Goal: Task Accomplishment & Management: Manage account settings

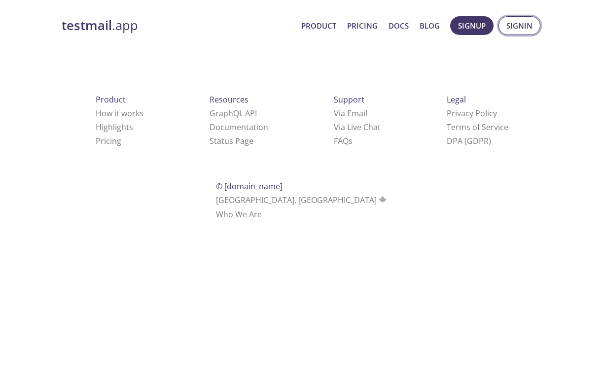
click at [514, 21] on span "Signin" at bounding box center [519, 25] width 26 height 13
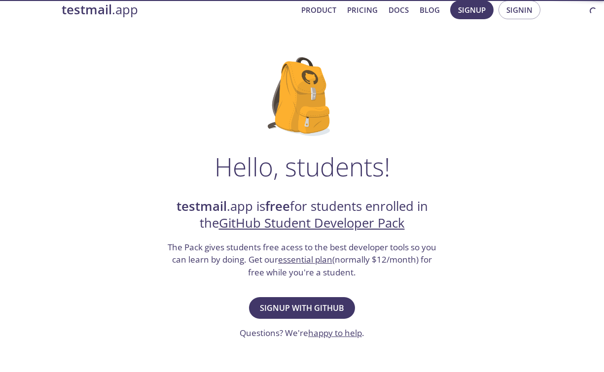
scroll to position [16, 0]
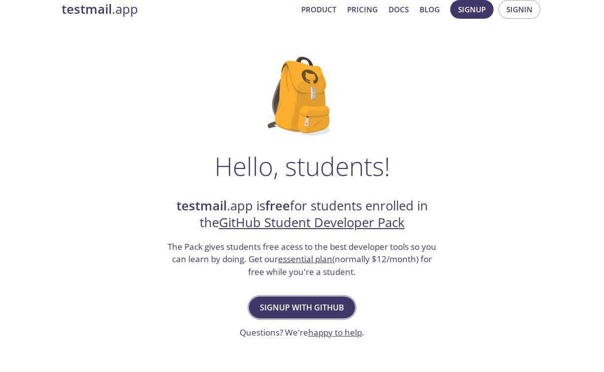
click at [318, 304] on span "Signup with GitHub" at bounding box center [302, 308] width 84 height 14
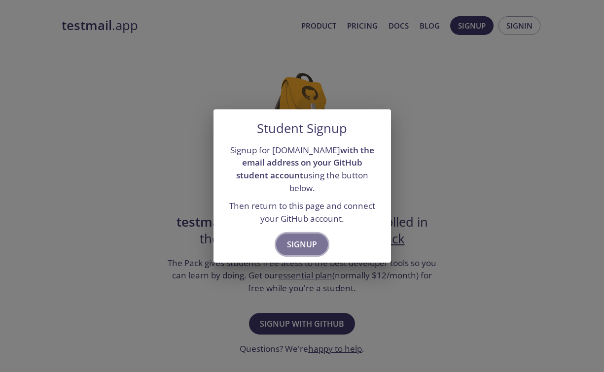
click at [300, 239] on span "Signup" at bounding box center [302, 245] width 30 height 14
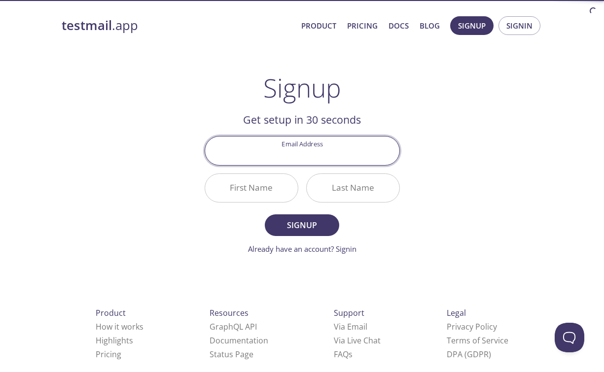
click at [307, 158] on input "Email Address" at bounding box center [302, 151] width 194 height 28
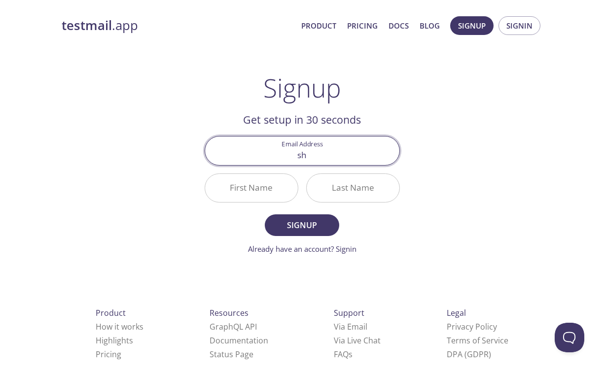
type input "s"
type input "[EMAIL_ADDRESS][DOMAIN_NAME]"
click at [254, 182] on input "First Name" at bounding box center [251, 188] width 93 height 28
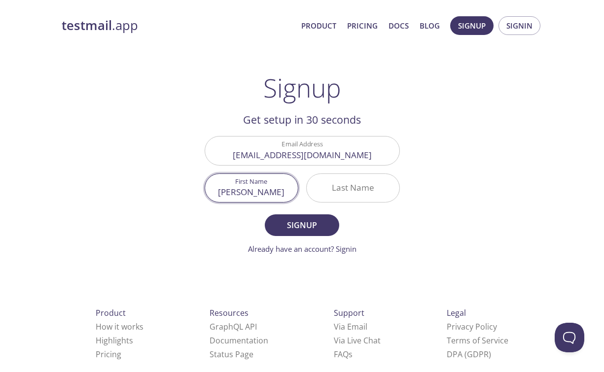
type input "[PERSON_NAME]"
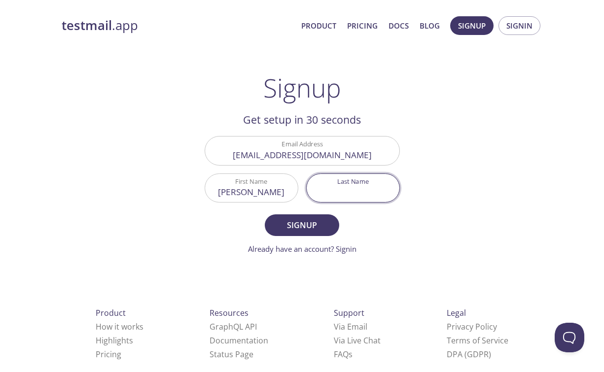
click at [330, 192] on input "Last Name" at bounding box center [353, 188] width 93 height 28
type input "Soni"
click at [315, 214] on form "Email Address [EMAIL_ADDRESS][DOMAIN_NAME] First Name [PERSON_NAME] Last Name S…" at bounding box center [302, 195] width 195 height 118
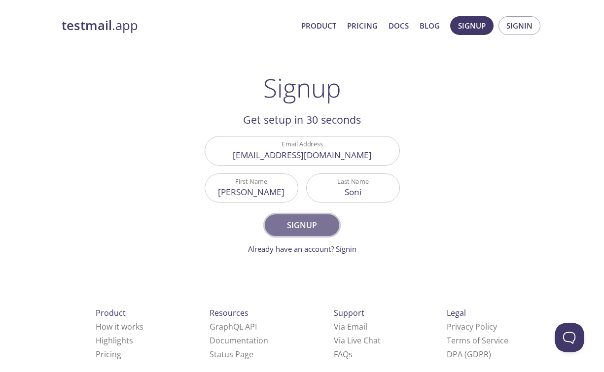
click at [315, 225] on span "Signup" at bounding box center [302, 225] width 52 height 14
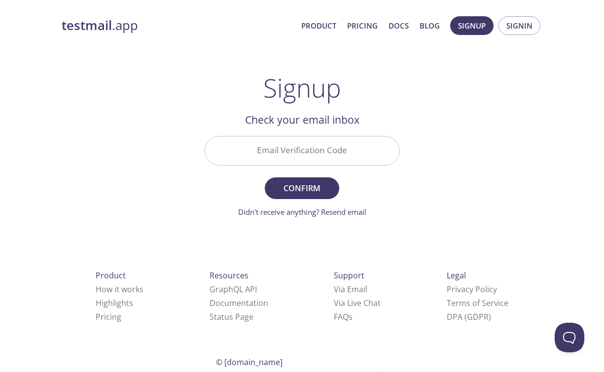
click at [346, 156] on input "Email Verification Code" at bounding box center [302, 151] width 194 height 28
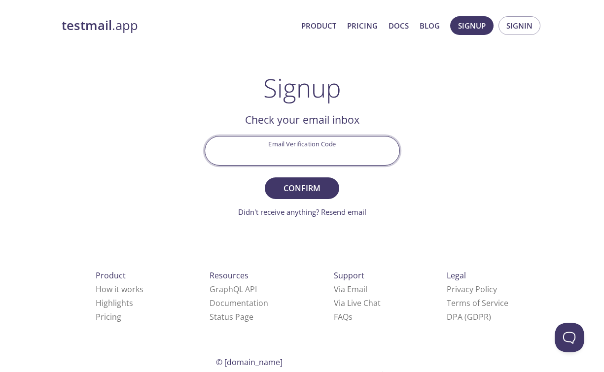
paste input "55APXVC"
type input "55APXVC"
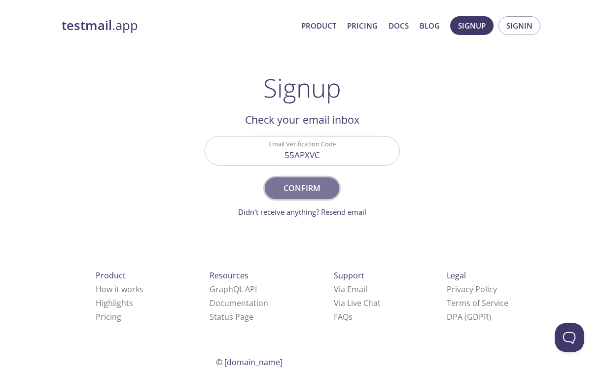
click at [312, 184] on span "Confirm" at bounding box center [302, 188] width 52 height 14
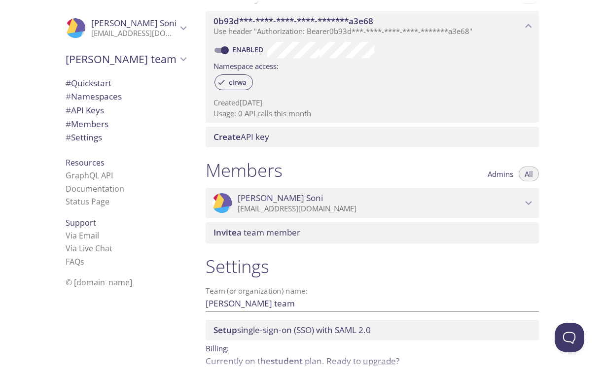
scroll to position [314, 0]
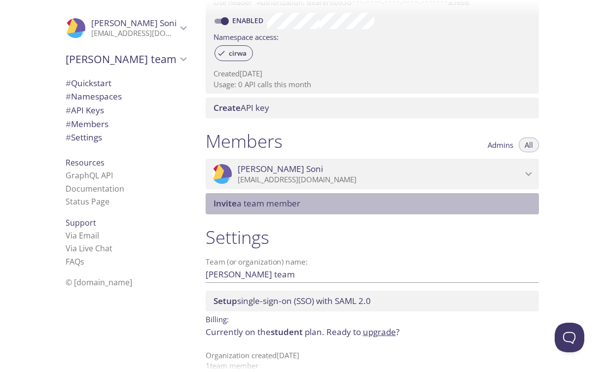
click at [439, 206] on span "Invite a team member" at bounding box center [375, 203] width 322 height 11
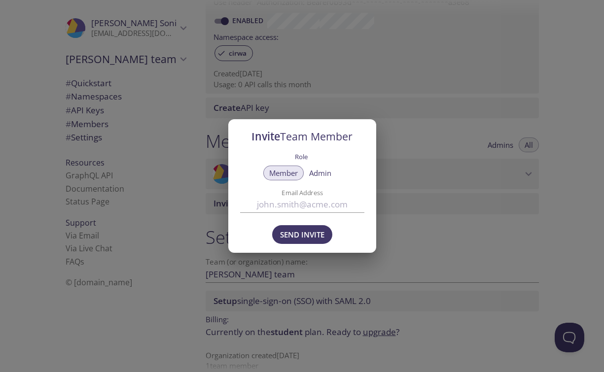
click at [309, 206] on input "Email Address" at bounding box center [302, 205] width 124 height 16
click at [321, 173] on span "Admin" at bounding box center [320, 173] width 22 height 0
click at [289, 173] on span "Member" at bounding box center [283, 173] width 29 height 0
click at [303, 207] on input "Email Address" at bounding box center [302, 205] width 124 height 16
type input "3572soham@gmail.com"
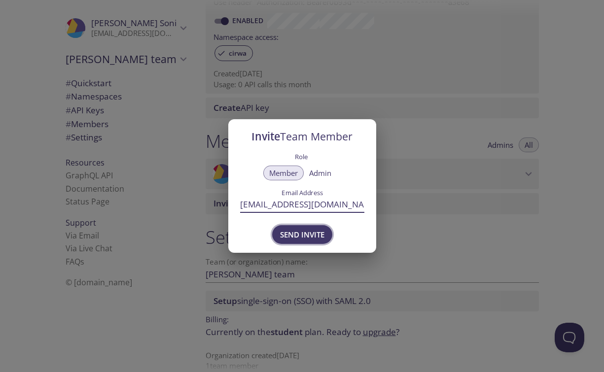
click at [322, 240] on span "Send Invite" at bounding box center [302, 234] width 44 height 13
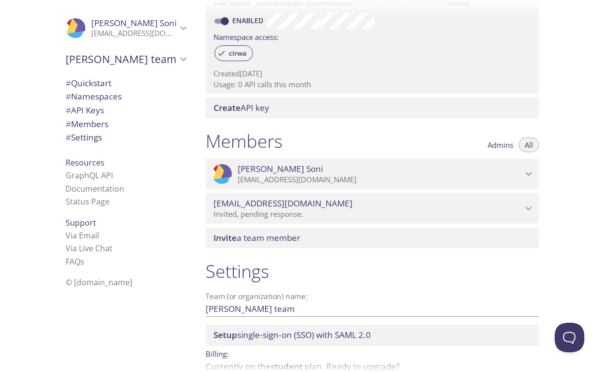
click at [421, 208] on span "3572soham@gmail.com" at bounding box center [368, 203] width 309 height 11
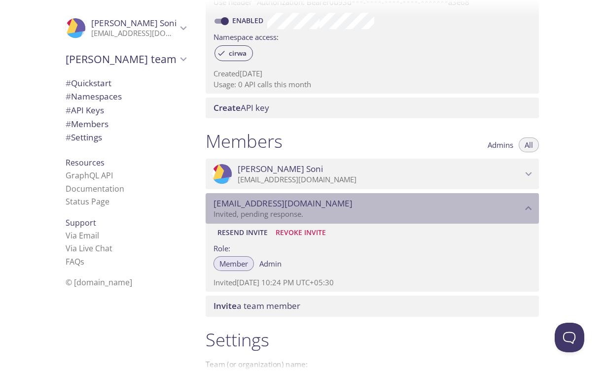
click at [424, 208] on span "3572soham@gmail.com" at bounding box center [368, 203] width 309 height 11
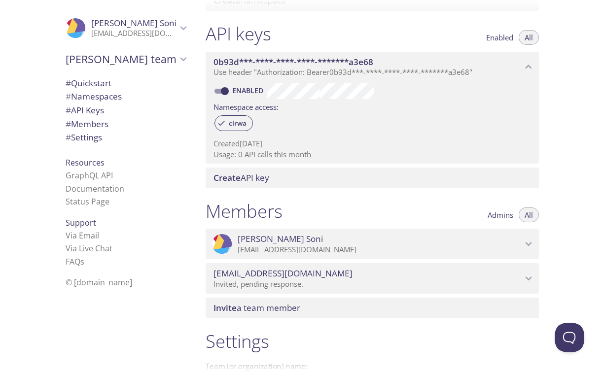
scroll to position [363, 0]
